Goal: Understand process/instructions

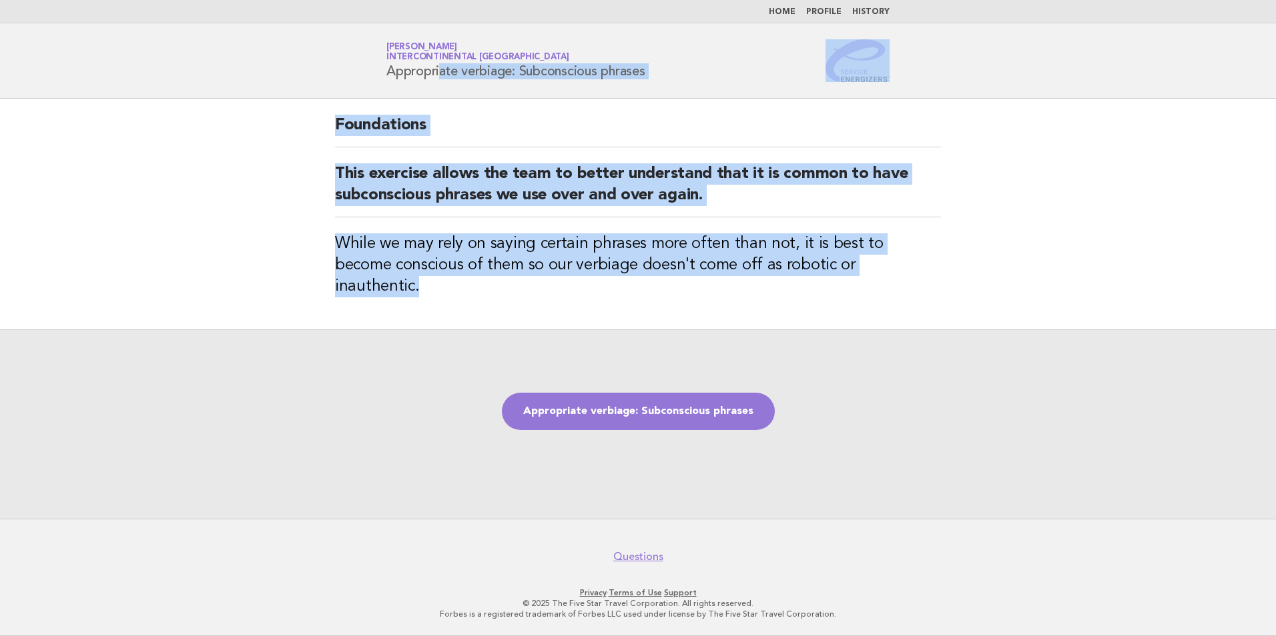
drag, startPoint x: 790, startPoint y: 264, endPoint x: 342, endPoint y: 92, distance: 480.2
click at [342, 92] on body "Home Profile History Service Energizers [PERSON_NAME] InterContinental [GEOGRAP…" at bounding box center [638, 318] width 1276 height 636
copy body "Appropriate verbiage: Subconscious phrases Foundations This exercise allows the…"
click at [995, 50] on header "Service Energizers [PERSON_NAME] InterContinental [GEOGRAPHIC_DATA] Appropriate…" at bounding box center [638, 60] width 1276 height 75
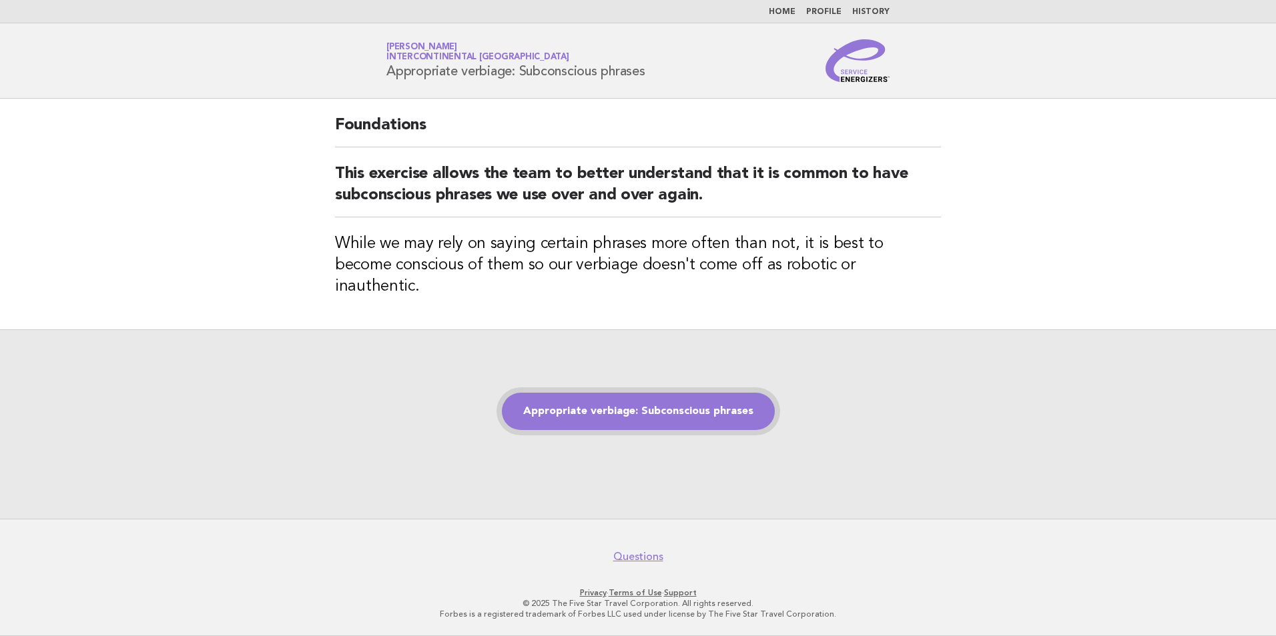
click at [656, 402] on link "Appropriate verbiage: Subconscious phrases" at bounding box center [638, 411] width 273 height 37
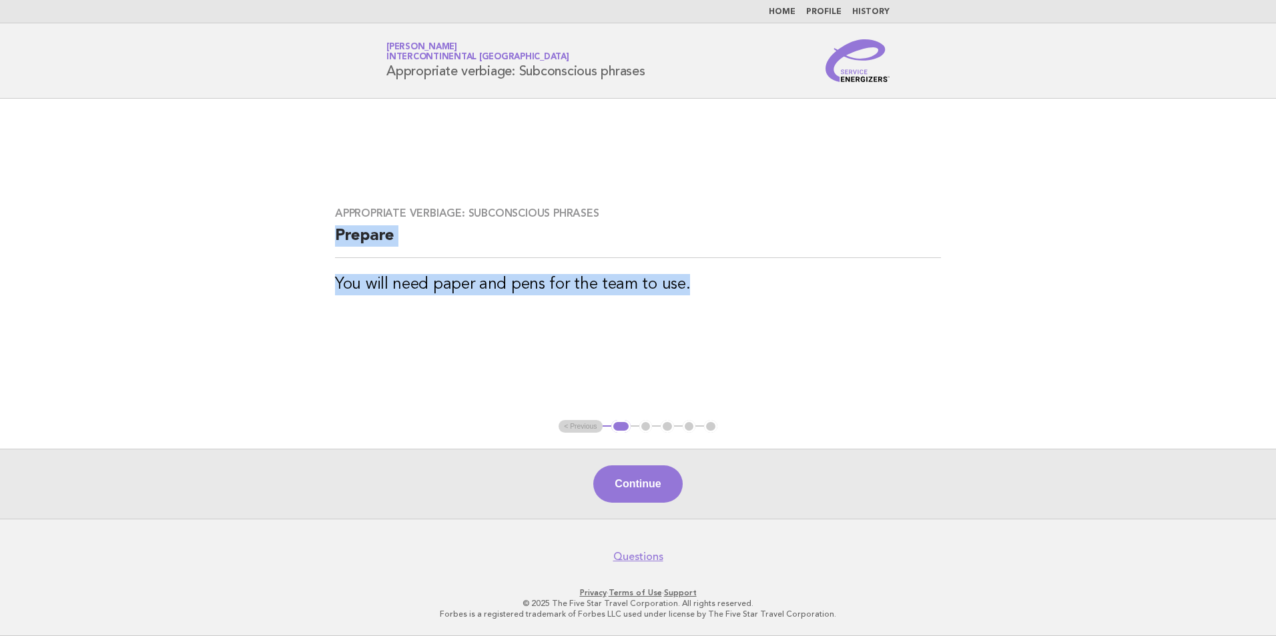
drag, startPoint x: 721, startPoint y: 292, endPoint x: 316, endPoint y: 233, distance: 409.7
click at [316, 233] on main "Appropriate verbiage: Subconscious phrases Prepare You will need paper and pens…" at bounding box center [638, 309] width 1276 height 420
copy div "Prepare You will need paper and pens for the team to use."
click at [643, 485] on button "Continue" at bounding box center [637, 484] width 89 height 37
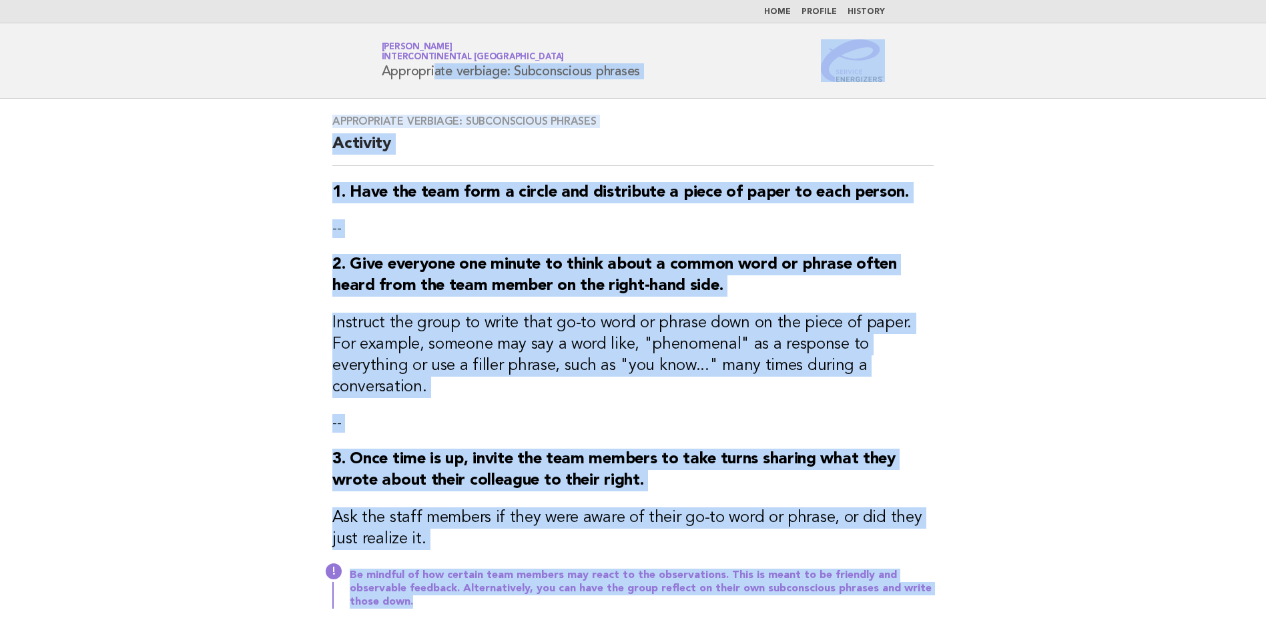
drag, startPoint x: 382, startPoint y: 73, endPoint x: 924, endPoint y: 574, distance: 738.3
click at [924, 574] on body "Home Profile History Service Energizers [PERSON_NAME] InterContinental [GEOGRAP…" at bounding box center [633, 429] width 1266 height 858
copy body "Appropriate verbiage: Subconscious phrases Appropriate verbiage: Subconscious p…"
click at [1102, 422] on main "Appropriate verbiage: Subconscious phrases Activity 1. Have the team form a cir…" at bounding box center [633, 420] width 1266 height 642
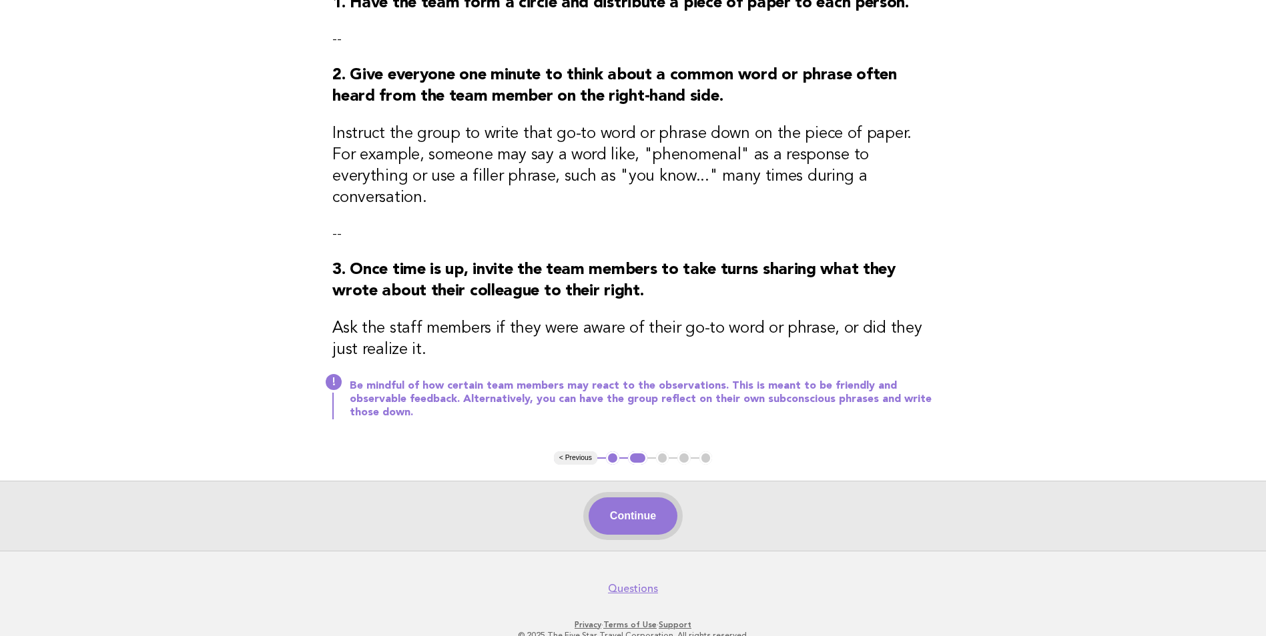
click at [658, 498] on button "Continue" at bounding box center [632, 516] width 89 height 37
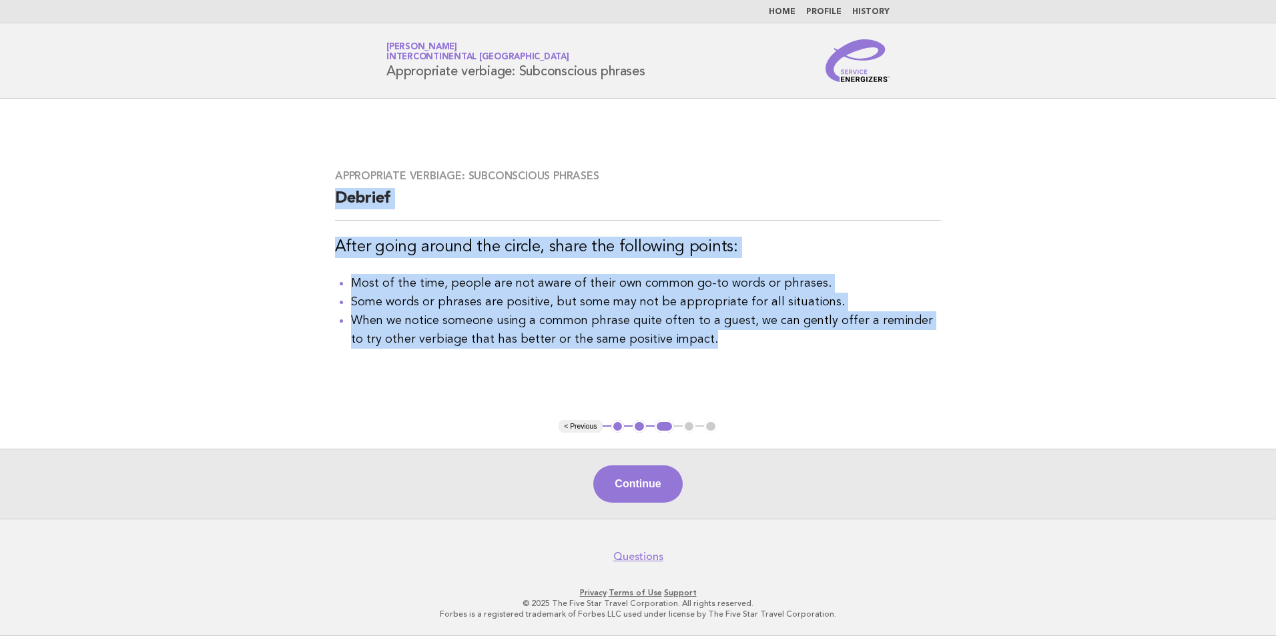
drag, startPoint x: 793, startPoint y: 370, endPoint x: 326, endPoint y: 199, distance: 497.0
click at [326, 199] on main "Appropriate verbiage: Subconscious phrases Debrief After going around the circl…" at bounding box center [638, 309] width 1276 height 420
copy div "Debrief After going around the circle, share the following points: Most of the …"
click at [643, 480] on button "Continue" at bounding box center [637, 484] width 89 height 37
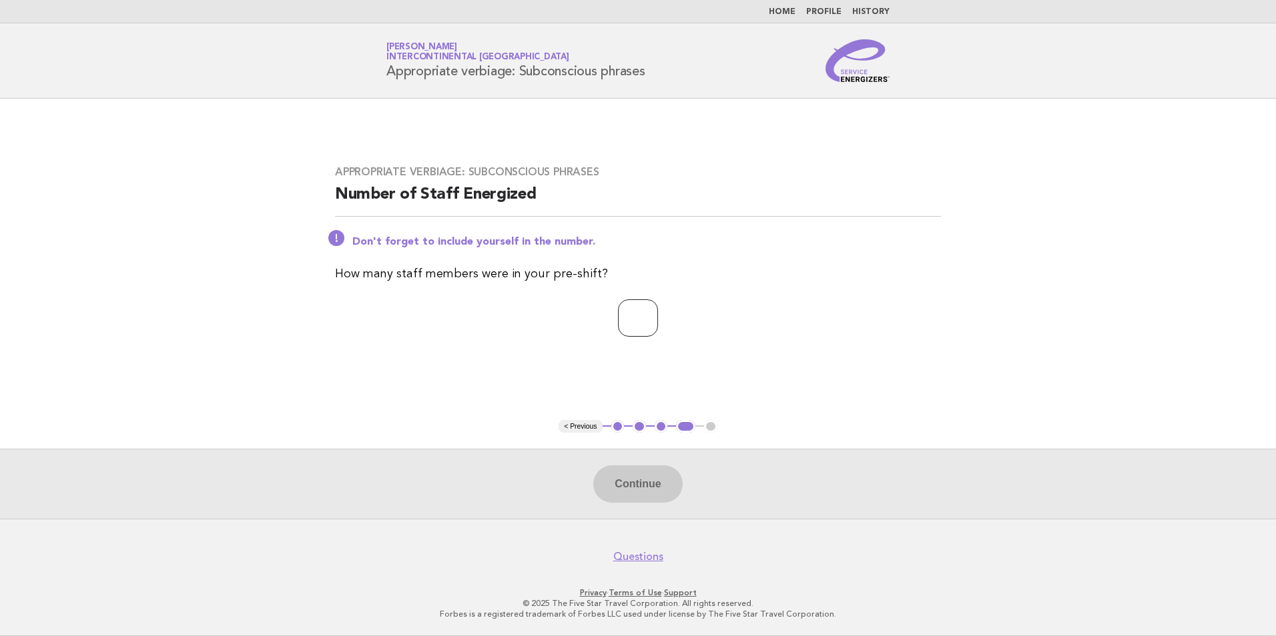
click at [634, 329] on input "number" at bounding box center [638, 318] width 40 height 37
type input "**"
click at [642, 478] on button "Continue" at bounding box center [637, 484] width 89 height 37
